Goal: Check status: Check status

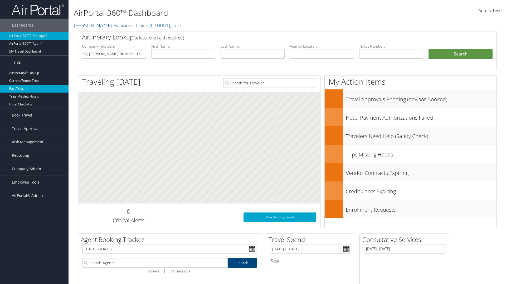
click at [34, 89] on link "Past Trips" at bounding box center [34, 89] width 68 height 8
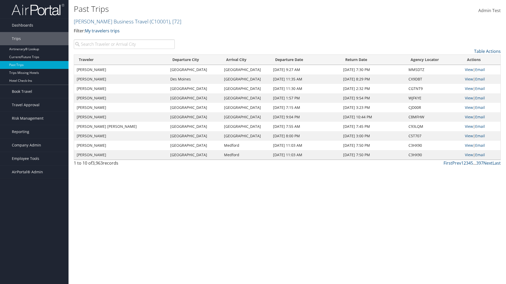
click at [124, 44] on input "search" at bounding box center [124, 43] width 101 height 9
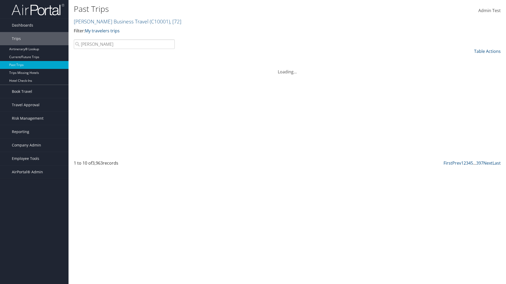
type input "Kathleen"
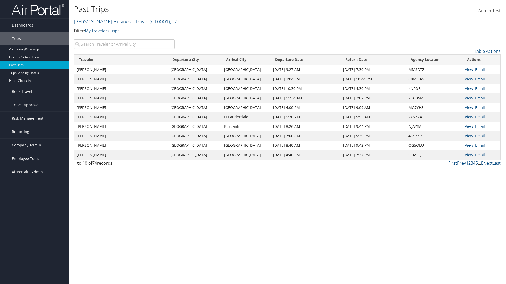
click at [124, 44] on input "search" at bounding box center [124, 43] width 101 height 9
type input "Grand Rapids"
